Goal: Task Accomplishment & Management: Use online tool/utility

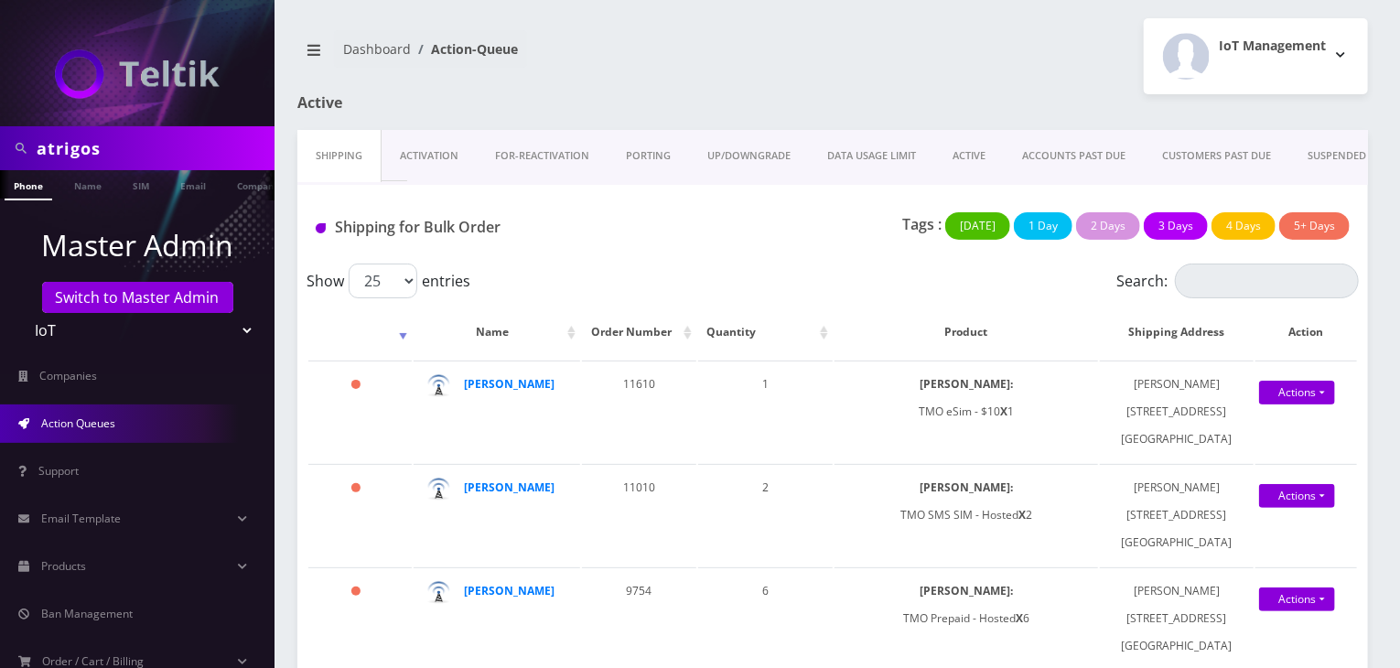
drag, startPoint x: 128, startPoint y: 141, endPoint x: 0, endPoint y: 129, distance: 128.7
click at [0, 133] on div "atrigos" at bounding box center [137, 148] width 275 height 44
type input "[PERSON_NAME]"
click at [68, 180] on link "Name" at bounding box center [88, 185] width 46 height 30
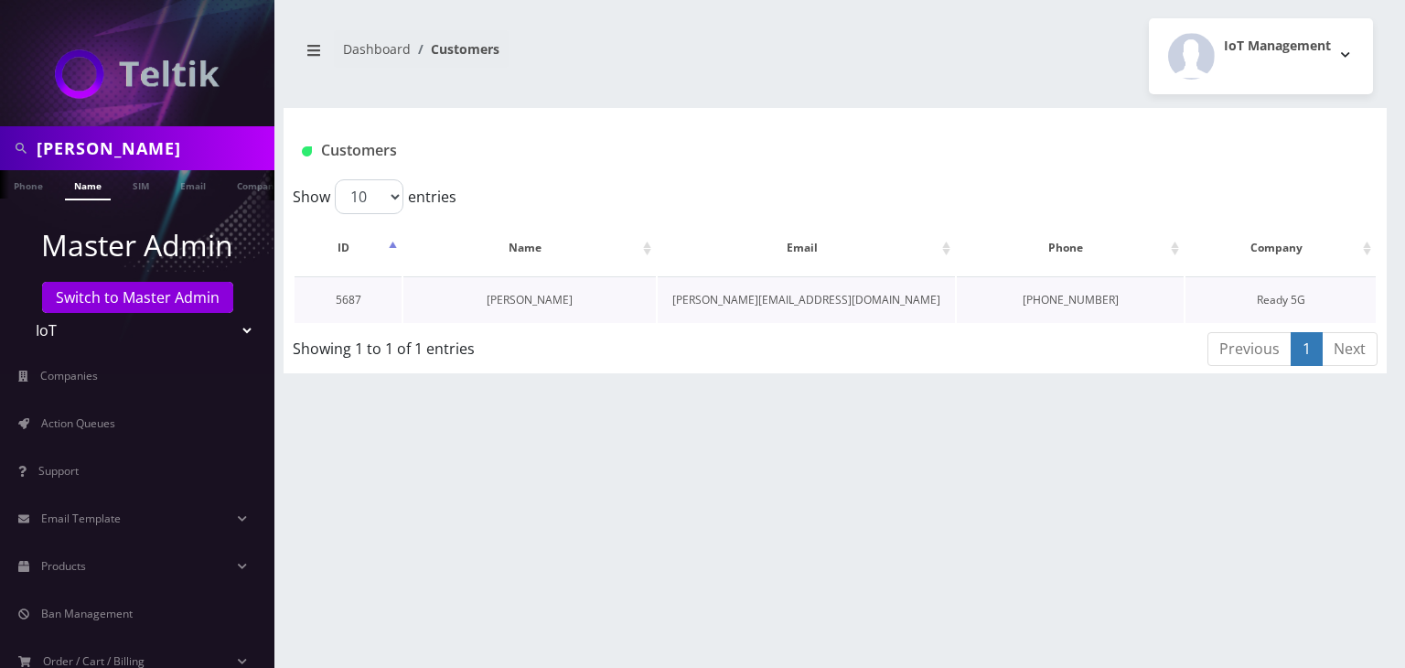
click at [510, 299] on link "Darren Barnhisel" at bounding box center [530, 300] width 86 height 16
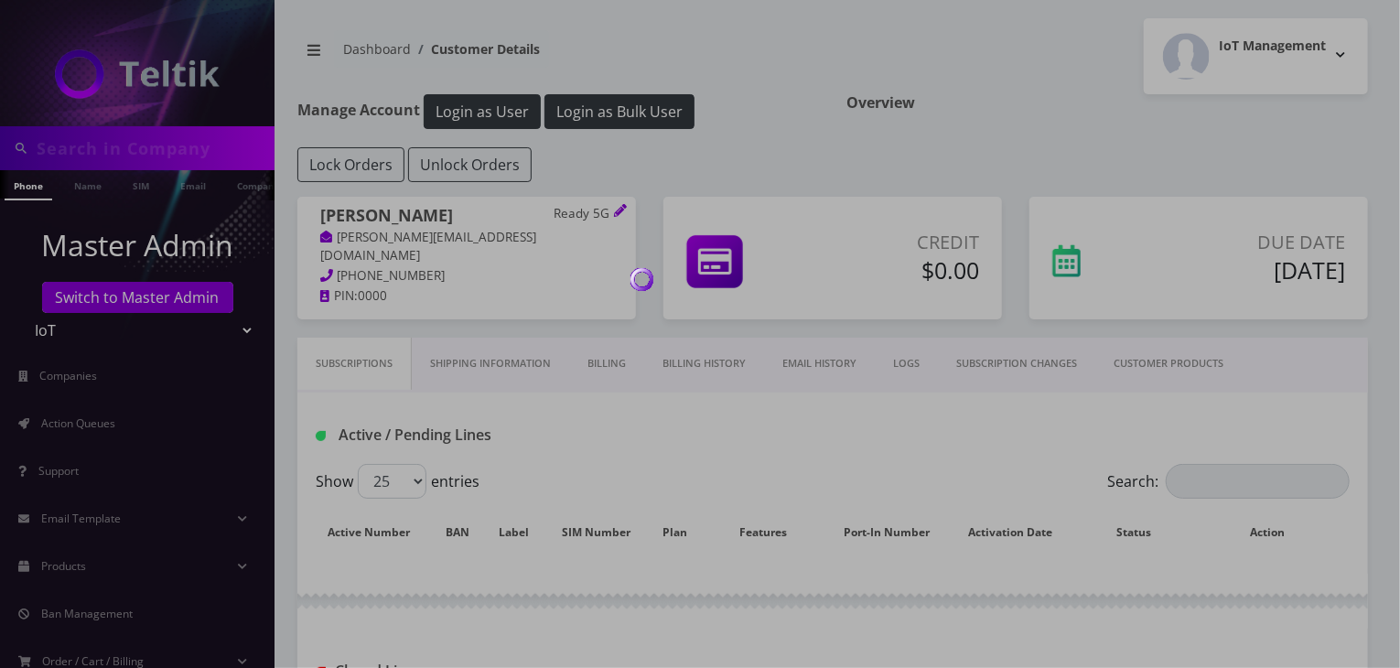
type input "[PERSON_NAME]"
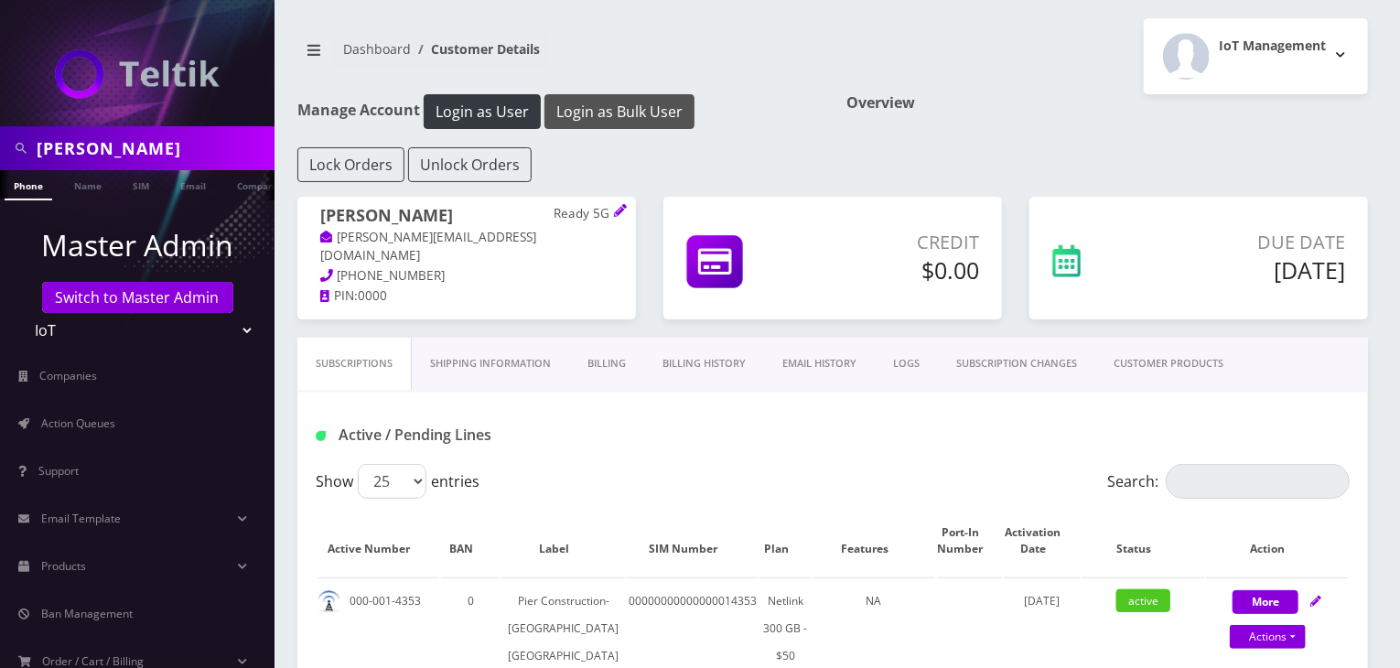
click at [641, 117] on button "Login as Bulk User" at bounding box center [619, 111] width 150 height 35
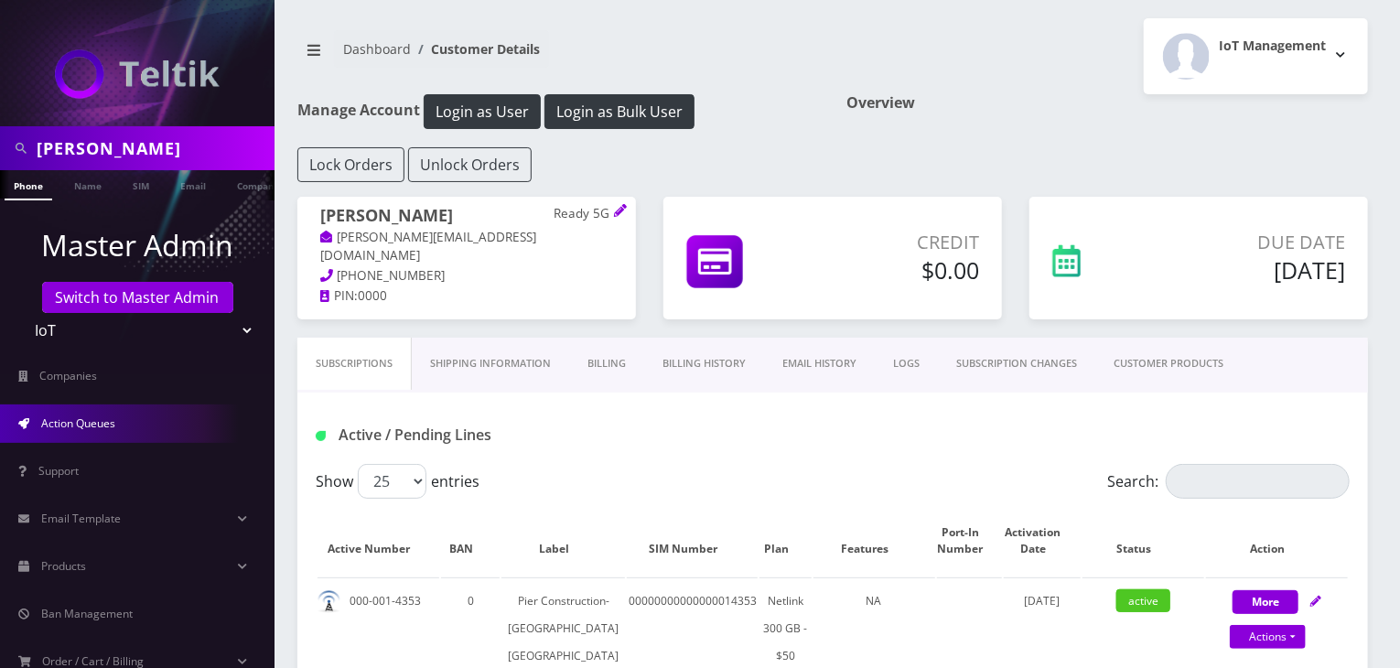
click at [73, 422] on span "Action Queues" at bounding box center [78, 423] width 74 height 16
